Goal: Entertainment & Leisure: Consume media (video, audio)

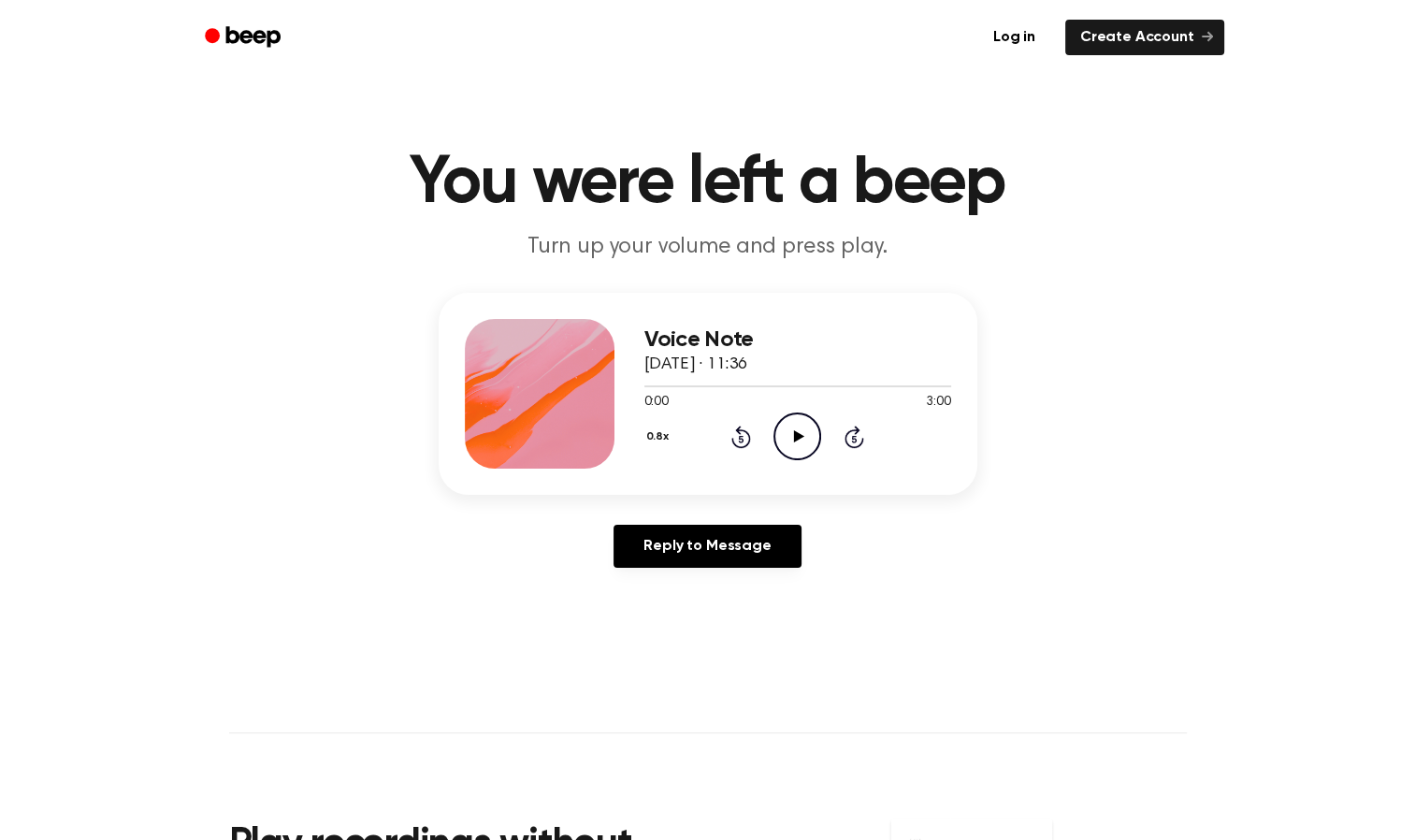
click at [792, 444] on icon "Play Audio" at bounding box center [797, 436] width 47 height 47
click at [792, 444] on icon "Pause Audio" at bounding box center [797, 436] width 47 height 47
click at [792, 444] on icon "Play Audio" at bounding box center [797, 436] width 47 height 47
click at [790, 435] on icon "Pause Audio" at bounding box center [797, 436] width 47 height 47
click at [789, 429] on icon "Play Audio" at bounding box center [797, 436] width 47 height 47
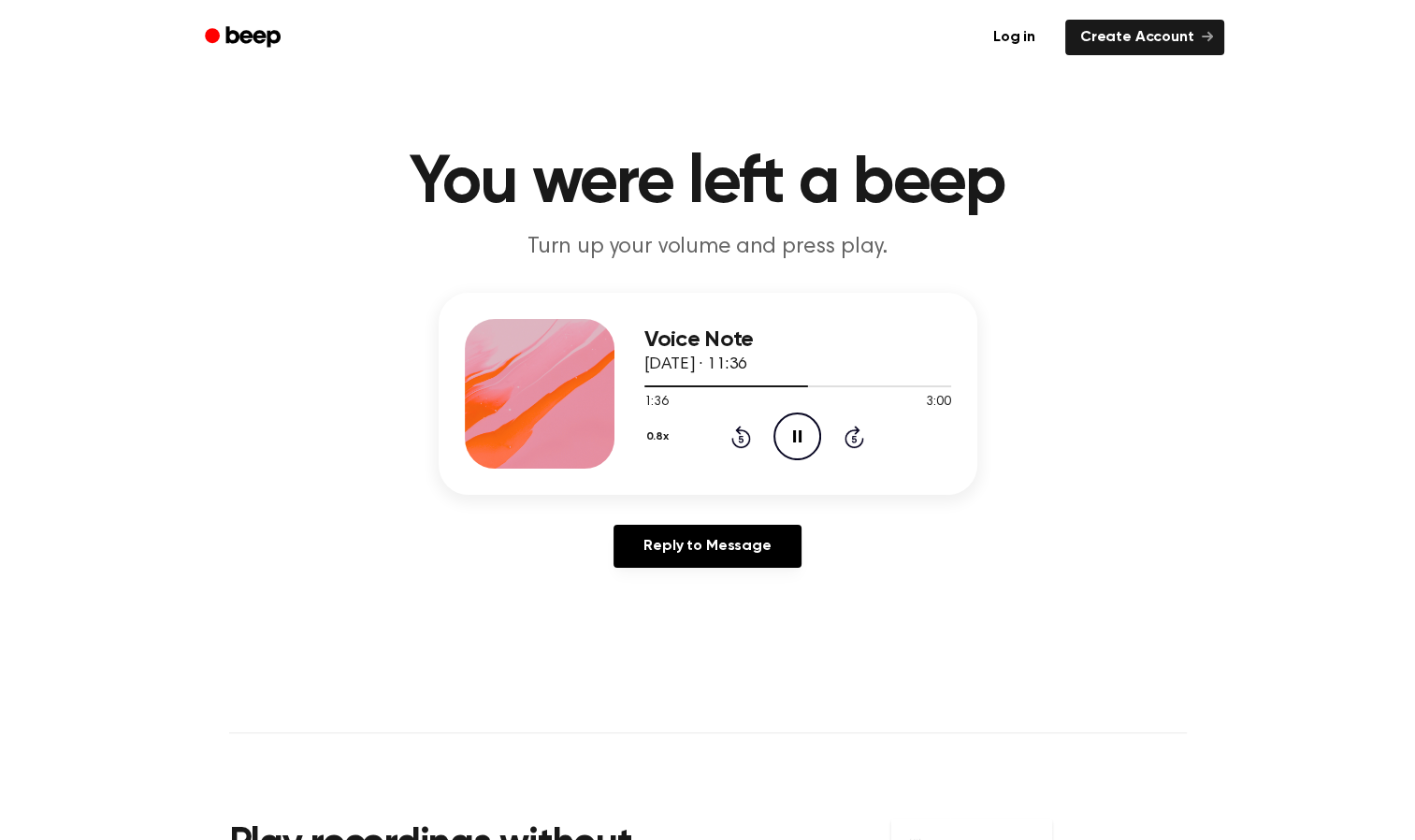
click at [789, 429] on icon "Pause Audio" at bounding box center [797, 436] width 47 height 47
click at [803, 428] on icon "Play Audio" at bounding box center [797, 436] width 47 height 47
click at [797, 442] on icon "Pause Audio" at bounding box center [797, 436] width 47 height 47
click at [810, 447] on icon "Play Audio" at bounding box center [797, 436] width 47 height 47
click at [800, 434] on icon at bounding box center [797, 436] width 9 height 12
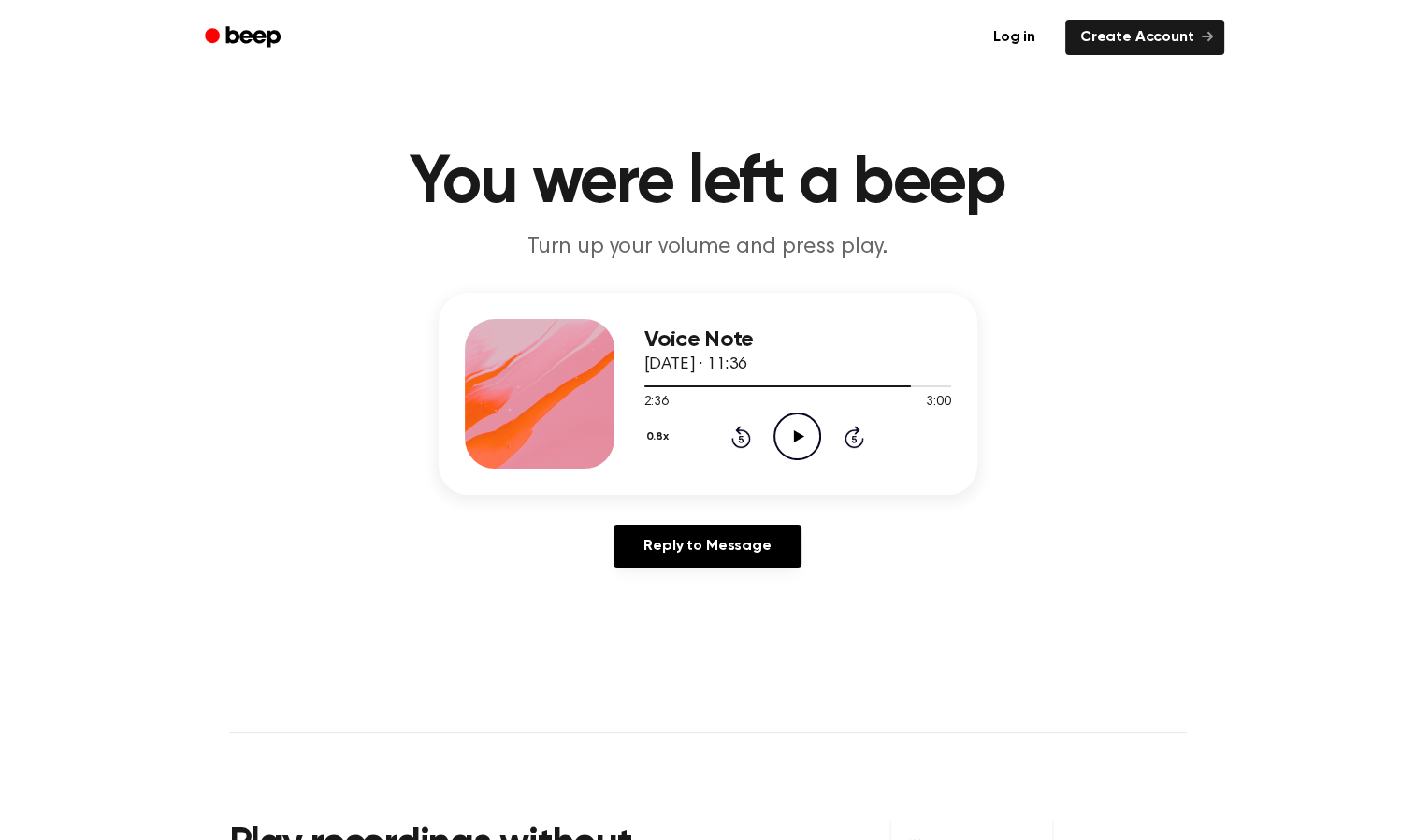
click at [807, 435] on icon "Play Audio" at bounding box center [797, 436] width 47 height 47
